Goal: Task Accomplishment & Management: Use online tool/utility

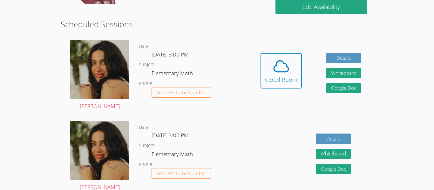
scroll to position [155, 0]
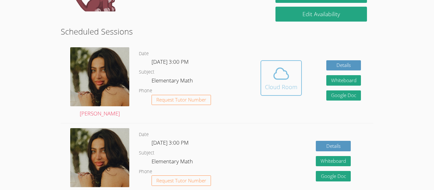
click at [278, 90] on div "Cloud Room" at bounding box center [281, 87] width 32 height 9
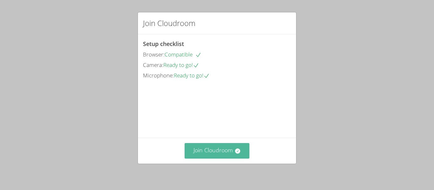
click at [236, 145] on button "Join Cloudroom" at bounding box center [217, 151] width 65 height 16
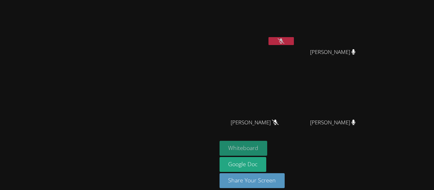
click at [268, 145] on button "Whiteboard" at bounding box center [244, 148] width 48 height 15
click at [294, 42] on button at bounding box center [280, 41] width 25 height 8
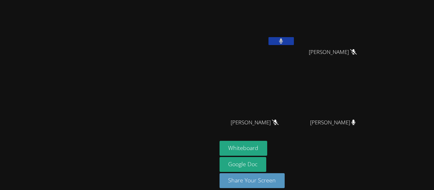
click at [294, 42] on button at bounding box center [280, 41] width 25 height 8
click at [294, 40] on button at bounding box center [280, 41] width 25 height 8
click at [268, 142] on button "Whiteboard" at bounding box center [244, 148] width 48 height 15
click at [284, 39] on icon at bounding box center [281, 40] width 7 height 5
